Goal: Task Accomplishment & Management: Use online tool/utility

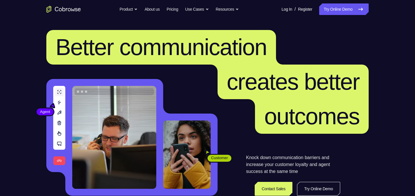
click at [336, 6] on link "Try Online Demo" at bounding box center [343, 9] width 49 height 12
drag, startPoint x: 0, startPoint y: 0, endPoint x: 336, endPoint y: 6, distance: 335.9
click at [336, 6] on link "Try Online Demo" at bounding box center [343, 9] width 49 height 12
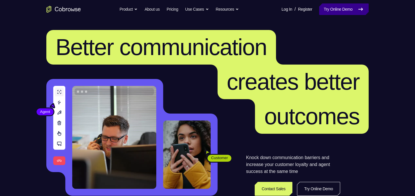
click at [336, 6] on link "Try Online Demo" at bounding box center [343, 9] width 49 height 12
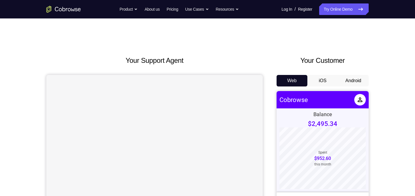
click at [352, 76] on button "Android" at bounding box center [353, 81] width 31 height 12
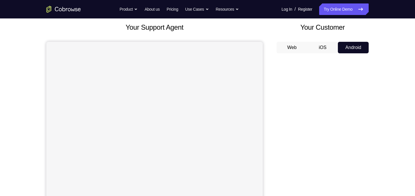
scroll to position [33, 0]
click at [298, 49] on button "Web" at bounding box center [292, 47] width 31 height 12
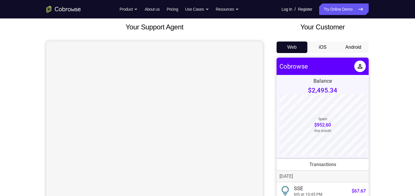
click at [356, 49] on button "Android" at bounding box center [353, 47] width 31 height 12
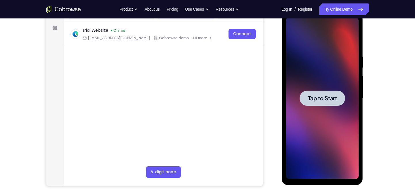
scroll to position [0, 0]
click at [323, 103] on div at bounding box center [321, 97] width 45 height 15
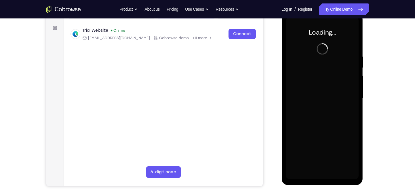
click at [323, 103] on div at bounding box center [322, 98] width 73 height 161
drag, startPoint x: 651, startPoint y: 90, endPoint x: 323, endPoint y: 103, distance: 328.3
click at [323, 103] on div at bounding box center [322, 98] width 73 height 161
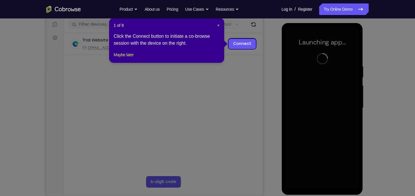
scroll to position [72, 0]
click at [218, 26] on span "×" at bounding box center [218, 25] width 2 height 5
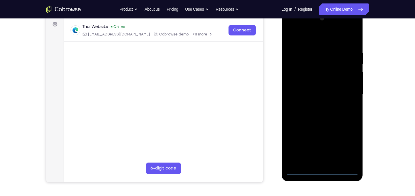
scroll to position [83, 0]
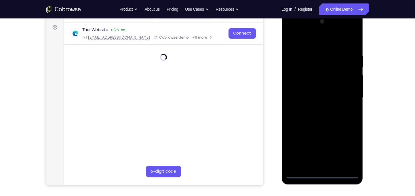
click at [322, 176] on div at bounding box center [322, 97] width 73 height 161
click at [322, 173] on div at bounding box center [322, 97] width 73 height 161
click at [322, 175] on div at bounding box center [322, 97] width 73 height 161
click at [347, 143] on div at bounding box center [322, 97] width 73 height 161
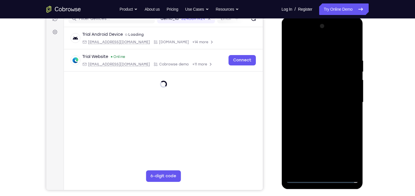
scroll to position [78, 0]
click at [347, 151] on div at bounding box center [322, 101] width 73 height 161
click at [348, 153] on div at bounding box center [322, 101] width 73 height 161
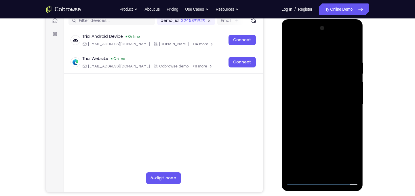
scroll to position [80, 0]
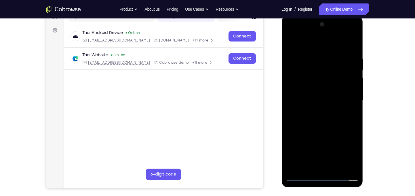
click at [350, 151] on div at bounding box center [322, 100] width 73 height 161
click at [321, 176] on div at bounding box center [322, 100] width 73 height 161
click at [348, 152] on div at bounding box center [322, 100] width 73 height 161
click at [302, 33] on div at bounding box center [322, 100] width 73 height 161
click at [348, 97] on div at bounding box center [322, 100] width 73 height 161
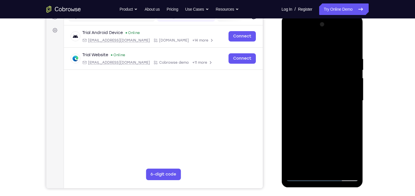
click at [316, 112] on div at bounding box center [322, 100] width 73 height 161
click at [320, 94] on div at bounding box center [322, 100] width 73 height 161
click at [310, 92] on div at bounding box center [322, 100] width 73 height 161
click at [312, 101] on div at bounding box center [322, 100] width 73 height 161
click at [352, 164] on div at bounding box center [322, 100] width 73 height 161
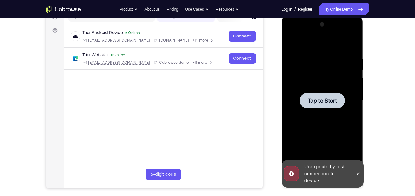
click at [336, 98] on span "Tap to Start" at bounding box center [321, 101] width 29 height 6
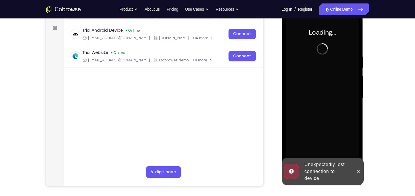
scroll to position [80, 0]
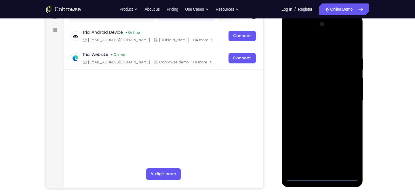
click at [321, 179] on div at bounding box center [322, 100] width 73 height 161
